Goal: Task Accomplishment & Management: Use online tool/utility

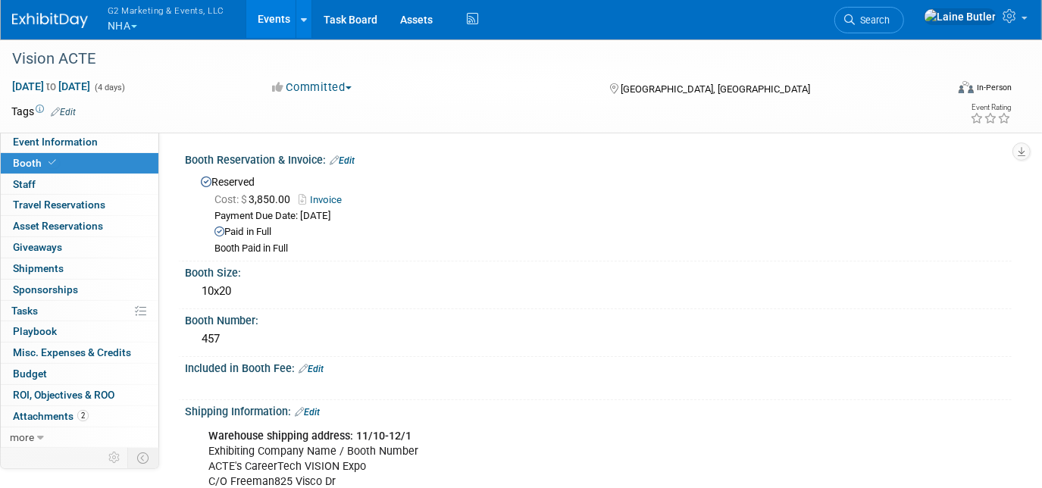
click at [132, 25] on button "G2 Marketing & Events, LLC NHA" at bounding box center [174, 19] width 137 height 39
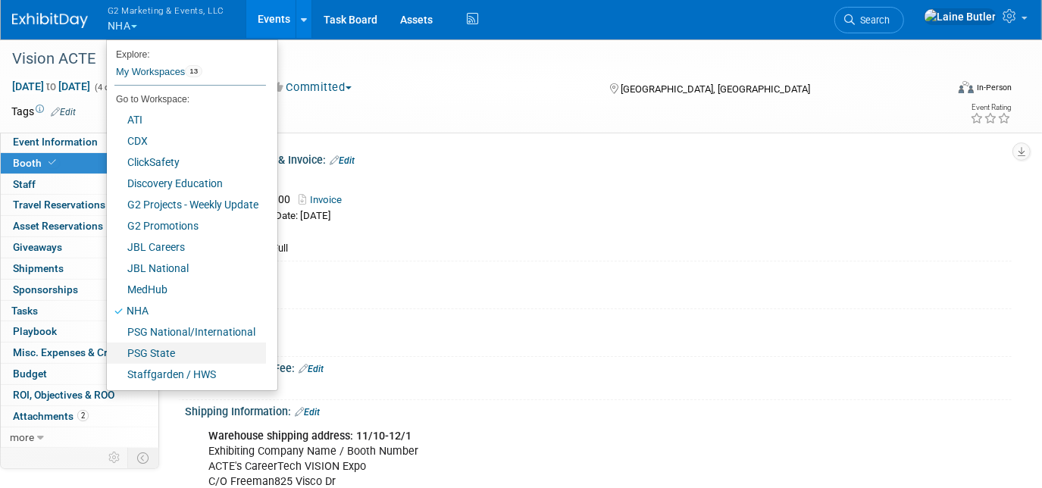
click at [220, 352] on link "PSG State" at bounding box center [186, 353] width 159 height 21
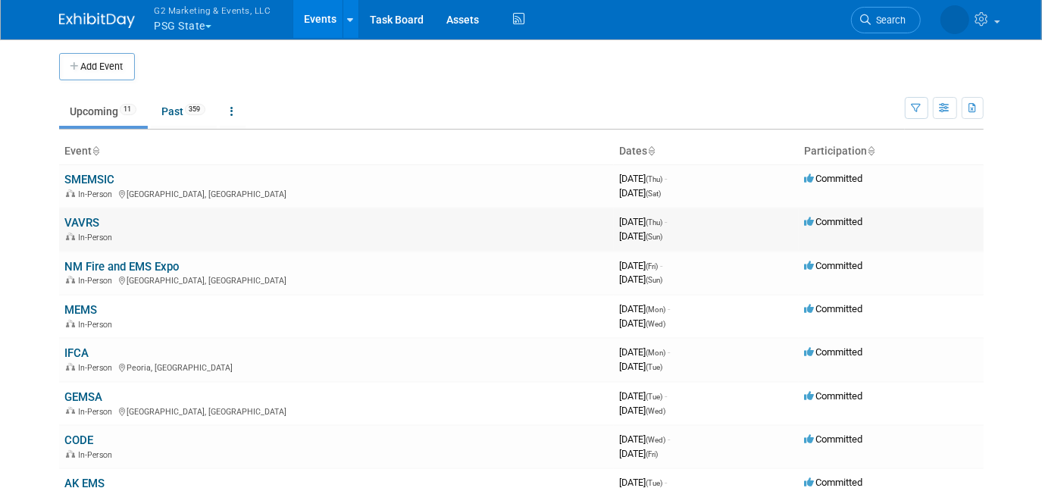
click at [86, 222] on link "VAVRS" at bounding box center [82, 223] width 35 height 14
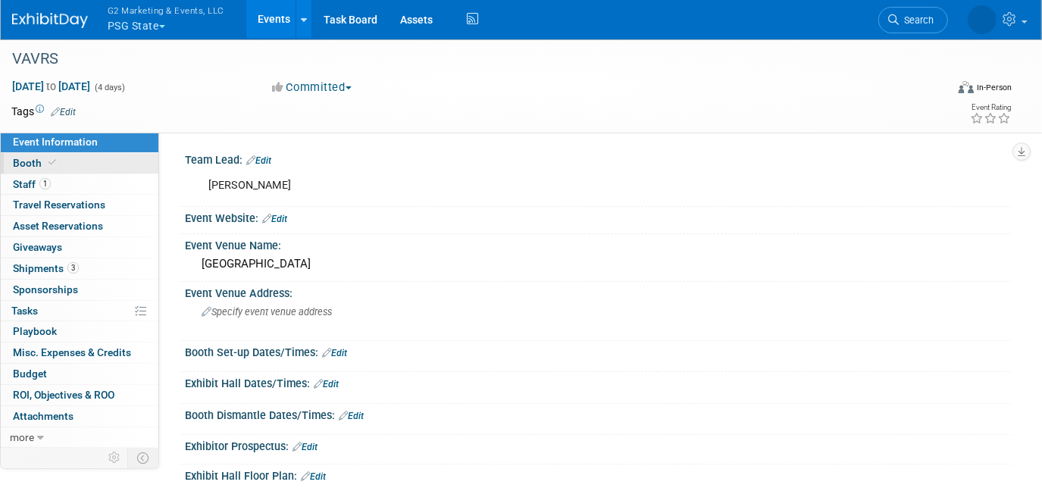
click at [66, 158] on link "Booth" at bounding box center [80, 163] width 158 height 20
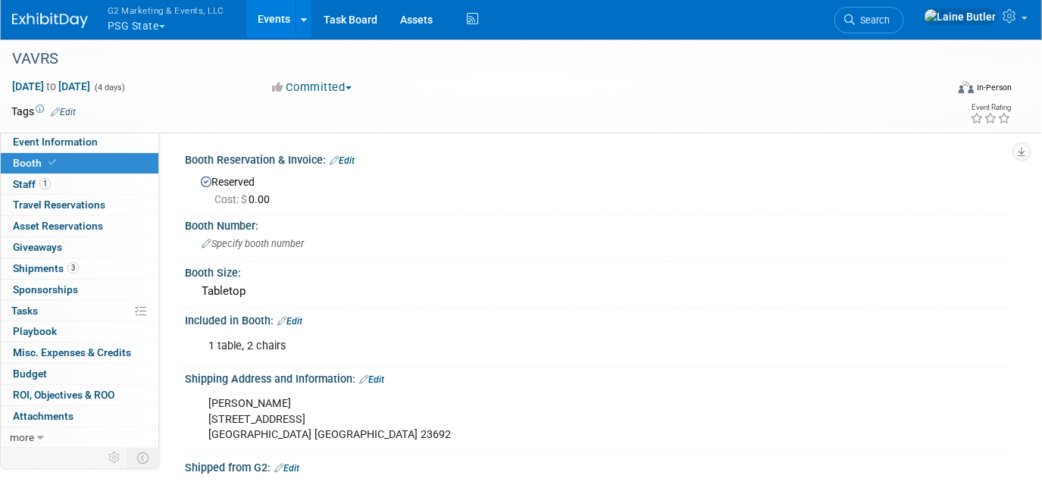
click at [126, 24] on button "G2 Marketing & Events, LLC PSG State" at bounding box center [174, 19] width 137 height 39
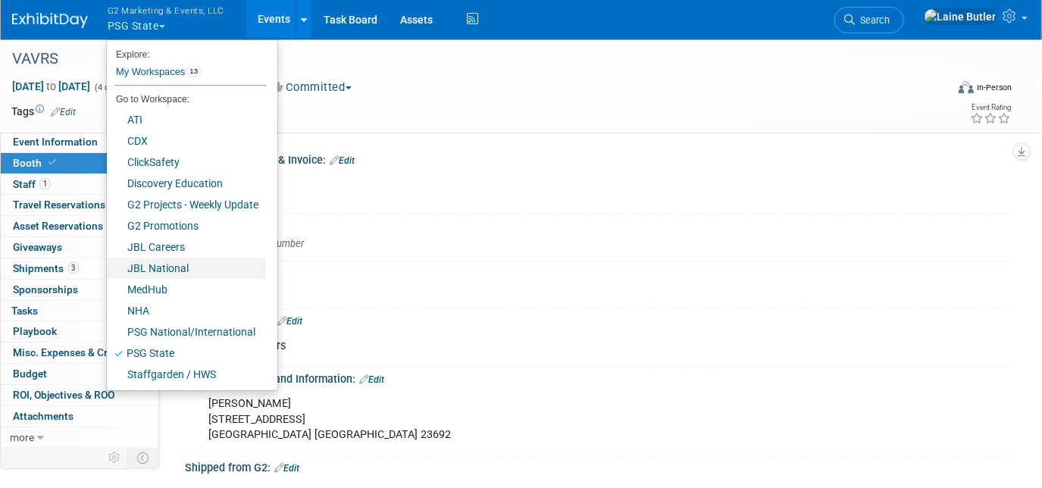
click at [205, 269] on link "JBL National" at bounding box center [186, 268] width 159 height 21
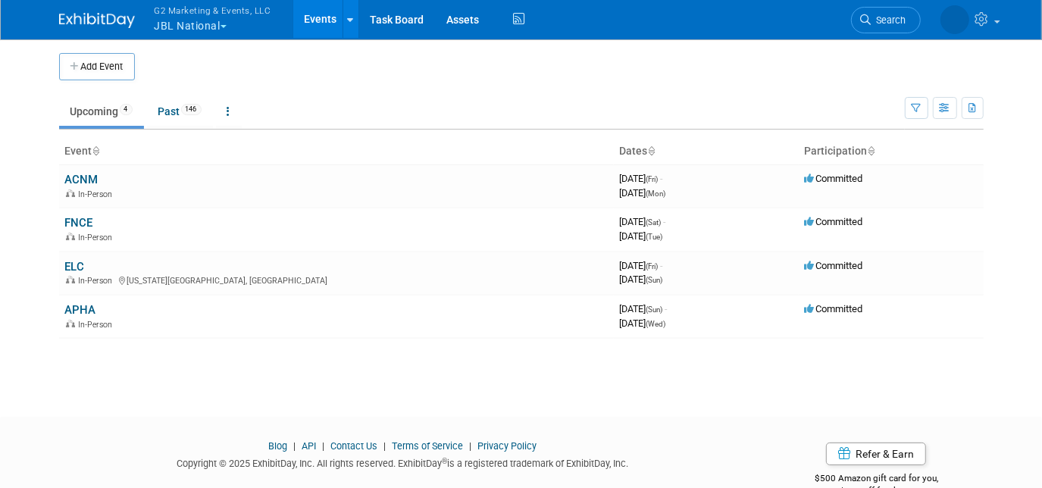
click at [83, 270] on link "ELC" at bounding box center [75, 267] width 20 height 14
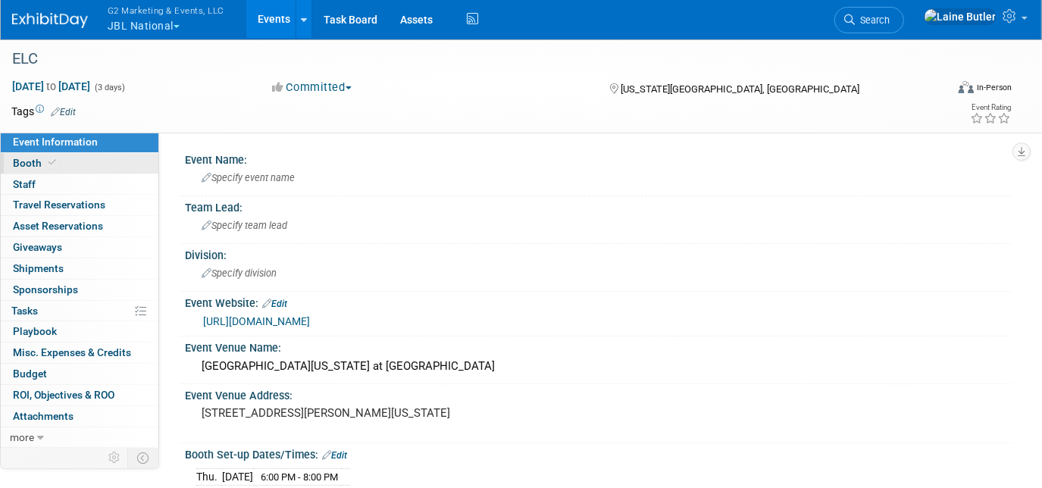
click at [44, 158] on span "Booth" at bounding box center [36, 163] width 46 height 12
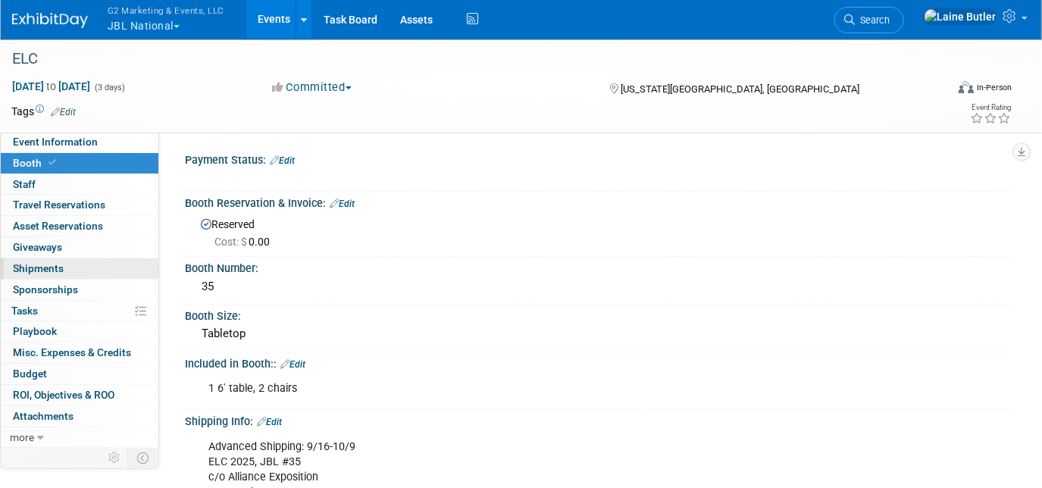
click at [95, 268] on link "0 Shipments 0" at bounding box center [80, 269] width 158 height 20
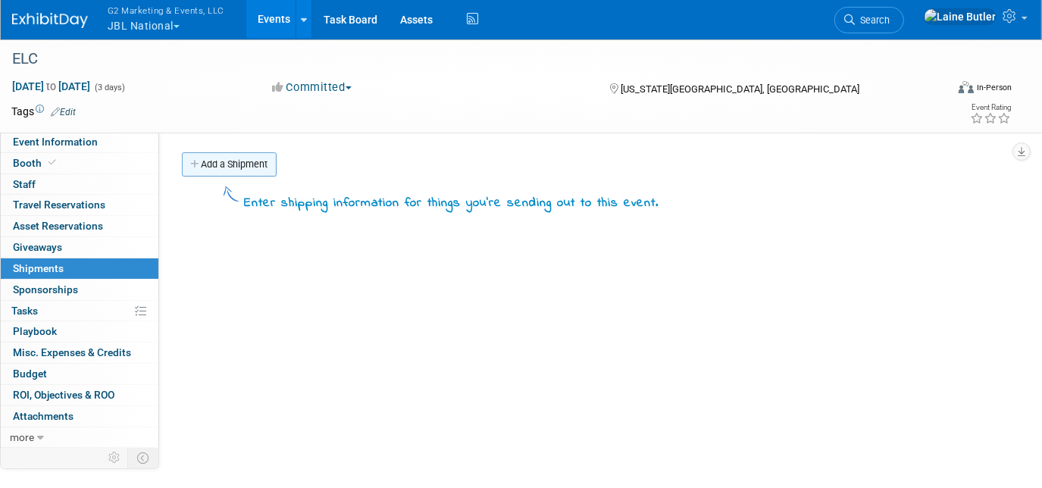
click at [261, 171] on link "Add a Shipment" at bounding box center [229, 164] width 95 height 24
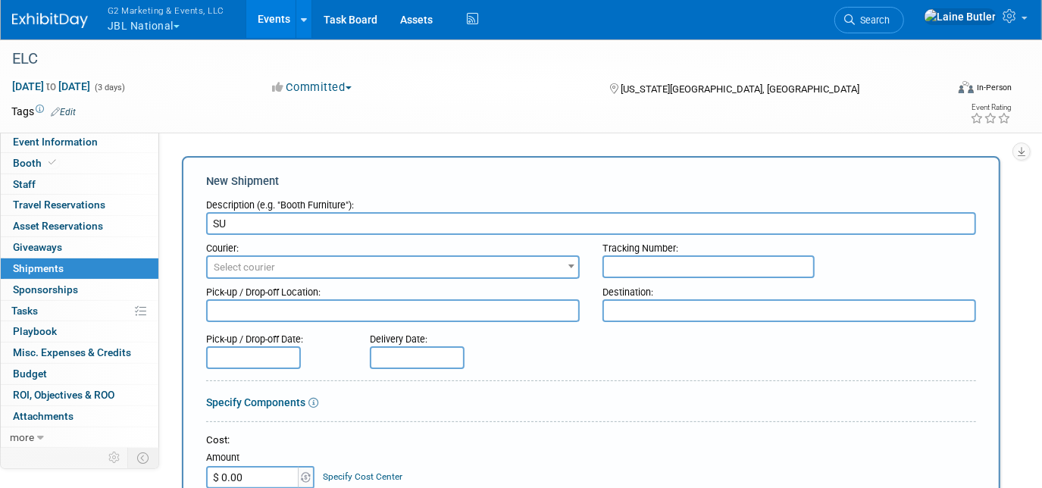
type input "S"
type input "Books from PBD"
click at [658, 264] on input "text" at bounding box center [709, 266] width 212 height 23
paste input "393832079912"
click at [629, 271] on input "393832079912" at bounding box center [709, 266] width 212 height 23
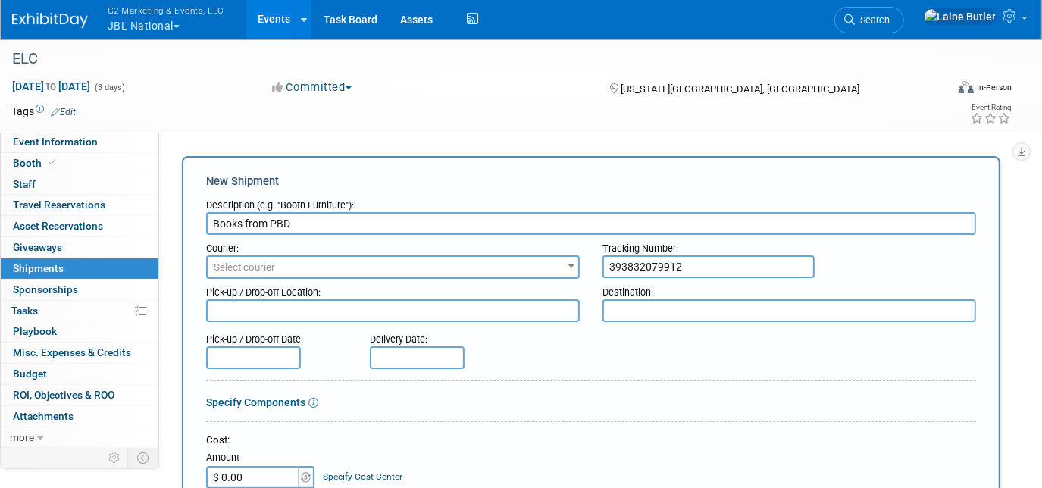
type input "393832079912"
click at [443, 254] on div "Courier: 007EX 17 Post Service (17PostService) 2GO (Negros Navigation) 360 Lion…" at bounding box center [393, 257] width 396 height 44
drag, startPoint x: 443, startPoint y: 254, endPoint x: 433, endPoint y: 264, distance: 13.9
click at [433, 264] on span "Select courier" at bounding box center [393, 267] width 371 height 21
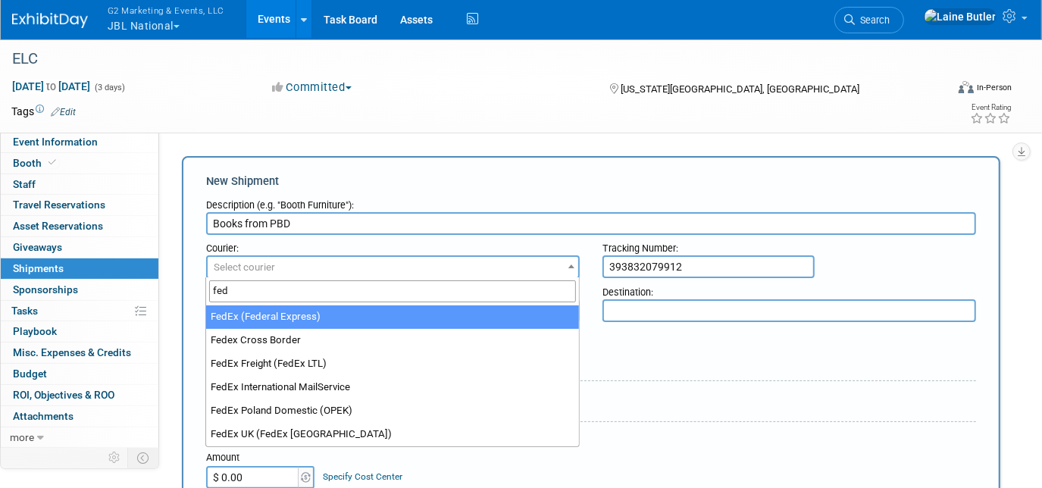
type input "fed"
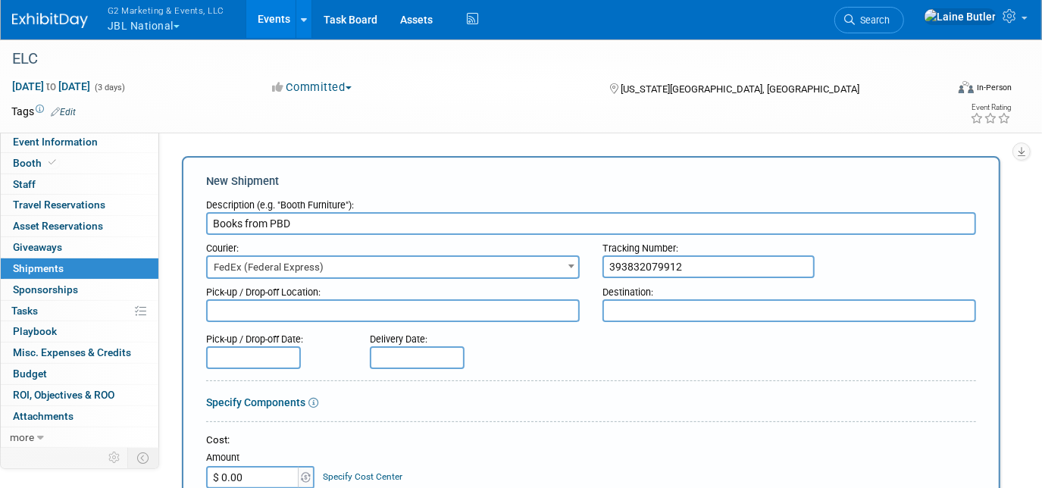
select select "206"
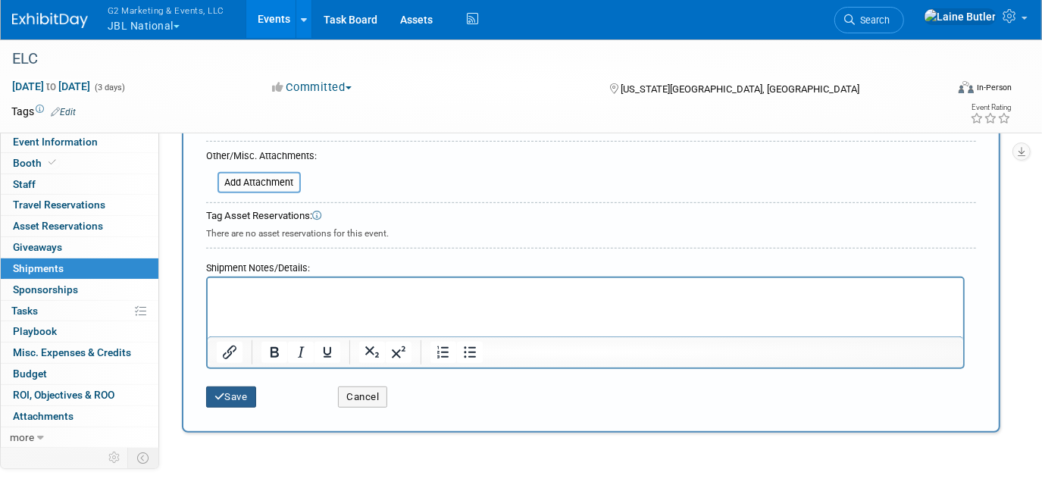
click at [244, 394] on button "Save" at bounding box center [231, 397] width 50 height 21
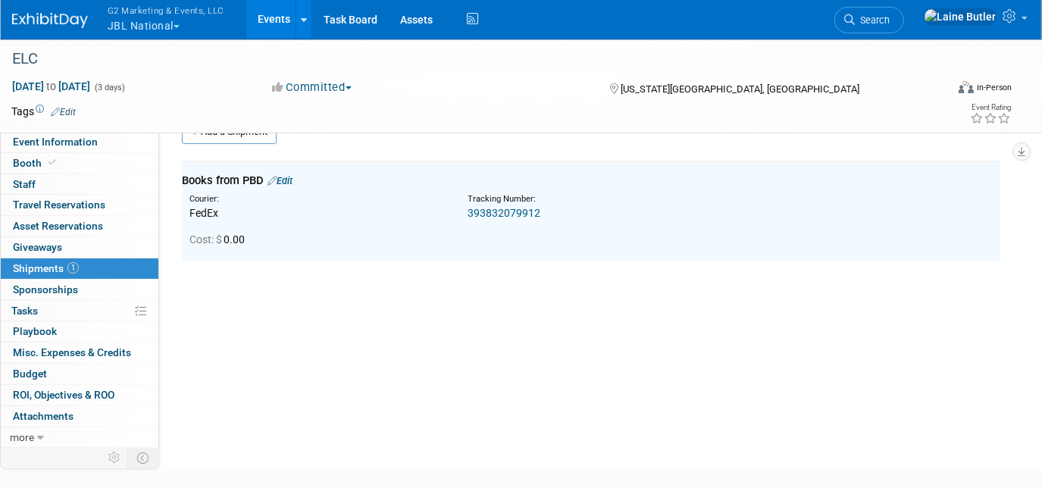
scroll to position [32, 0]
